Goal: Task Accomplishment & Management: Complete application form

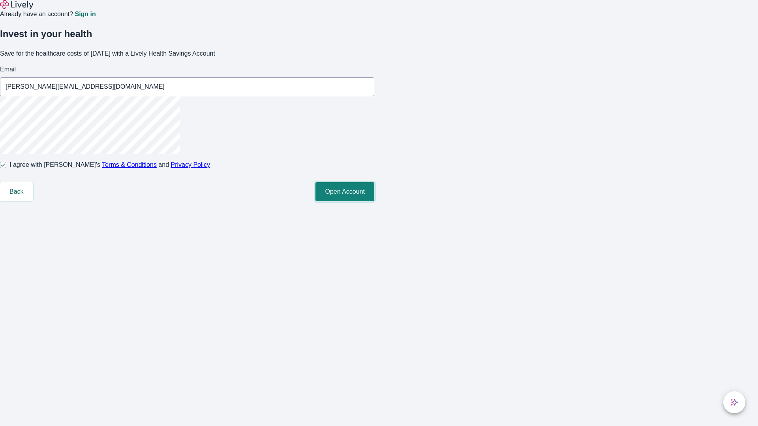
click at [374, 201] on button "Open Account" at bounding box center [344, 191] width 59 height 19
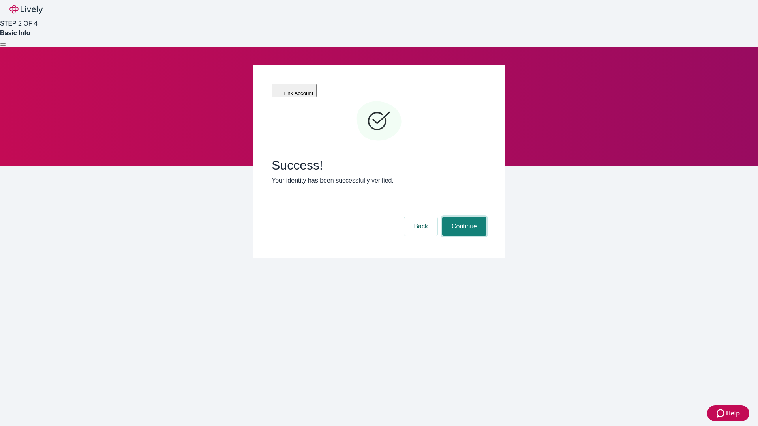
click at [463, 217] on button "Continue" at bounding box center [464, 226] width 44 height 19
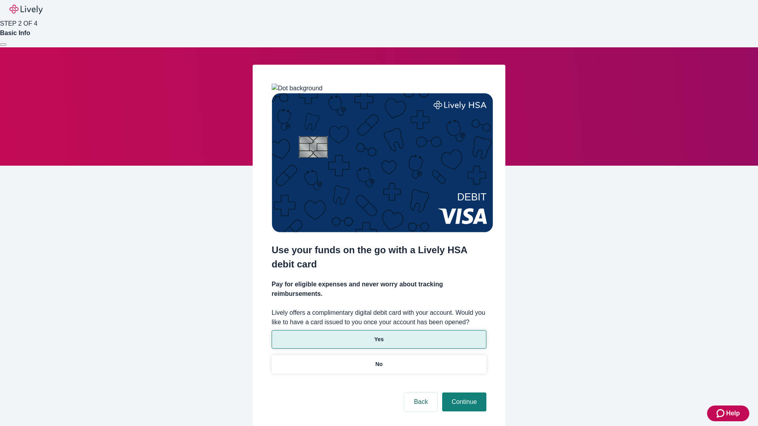
click at [379, 336] on p "Yes" at bounding box center [378, 340] width 9 height 8
click at [463, 393] on button "Continue" at bounding box center [464, 402] width 44 height 19
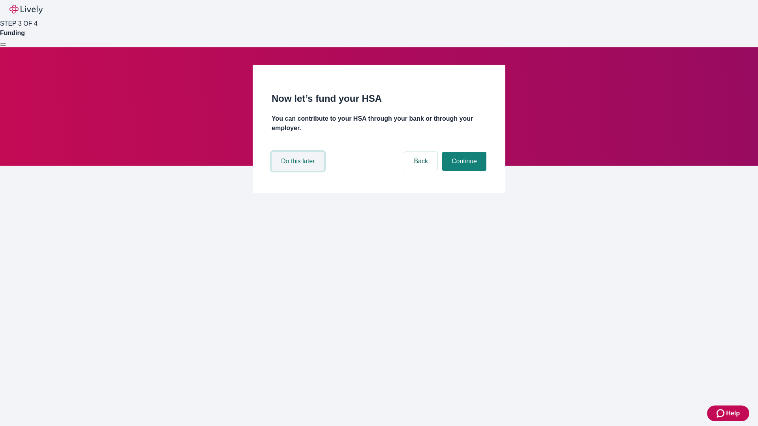
click at [299, 171] on button "Do this later" at bounding box center [298, 161] width 53 height 19
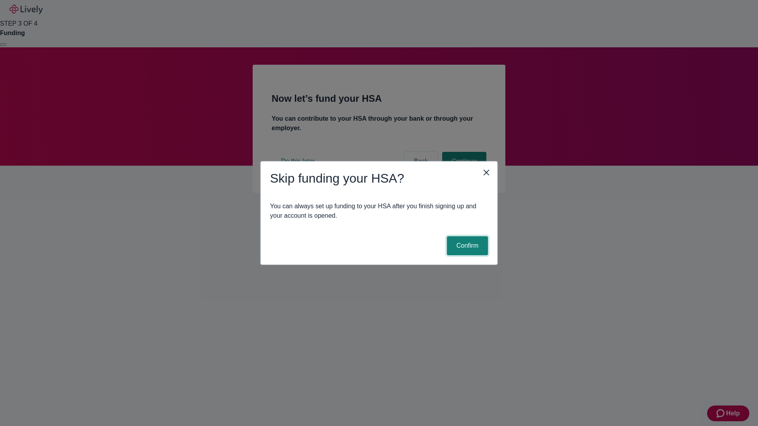
click at [466, 246] on button "Confirm" at bounding box center [467, 245] width 41 height 19
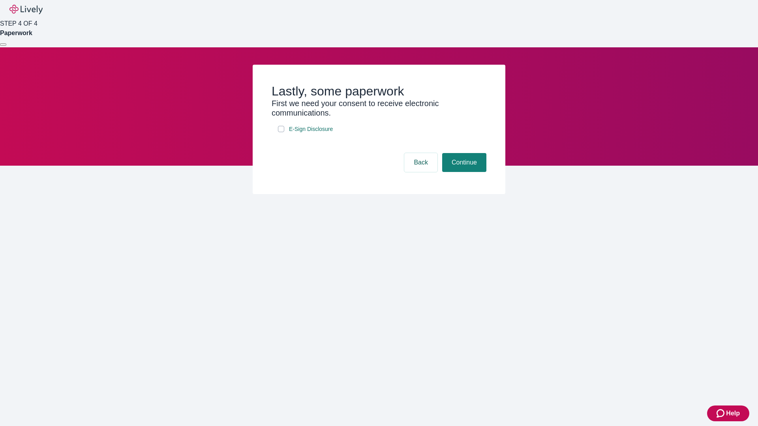
click at [281, 132] on input "E-Sign Disclosure" at bounding box center [281, 129] width 6 height 6
checkbox input "true"
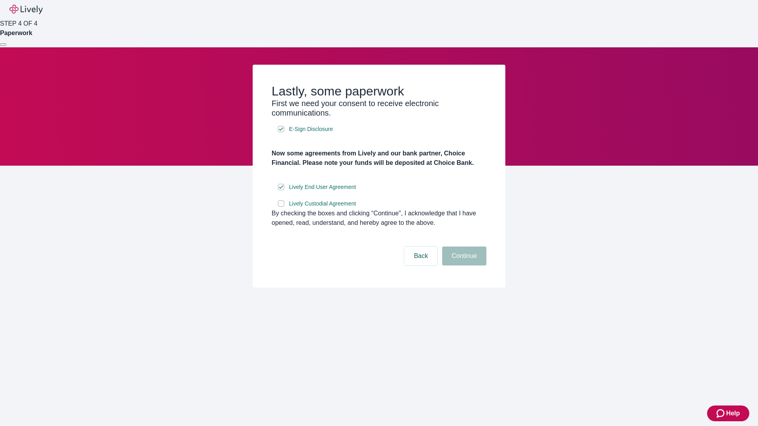
click at [281, 207] on input "Lively Custodial Agreement" at bounding box center [281, 204] width 6 height 6
checkbox input "true"
click at [463, 266] on button "Continue" at bounding box center [464, 256] width 44 height 19
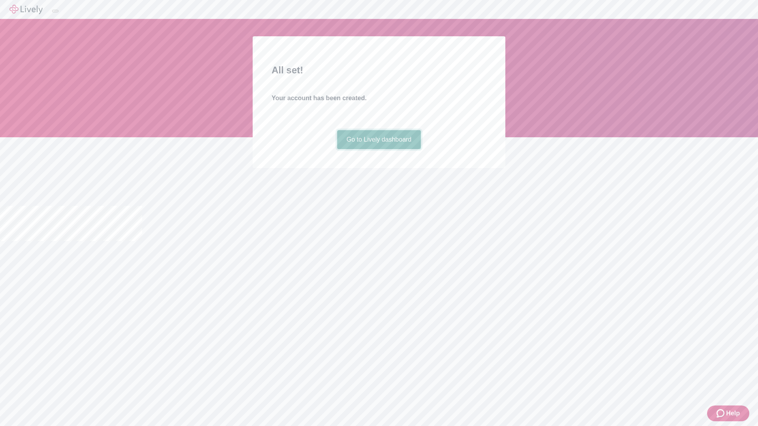
click at [379, 149] on link "Go to Lively dashboard" at bounding box center [379, 139] width 84 height 19
